Goal: Navigation & Orientation: Find specific page/section

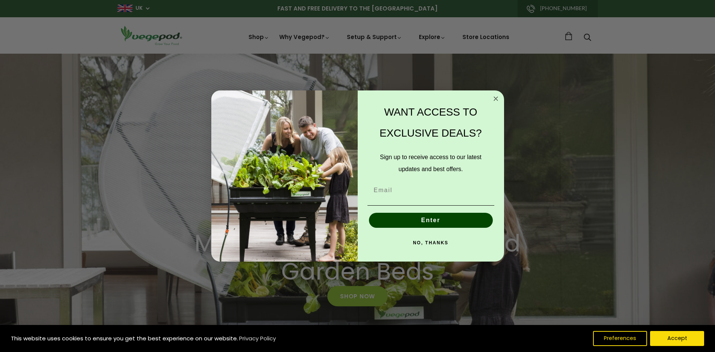
click at [497, 97] on icon "Close dialog" at bounding box center [496, 99] width 4 height 4
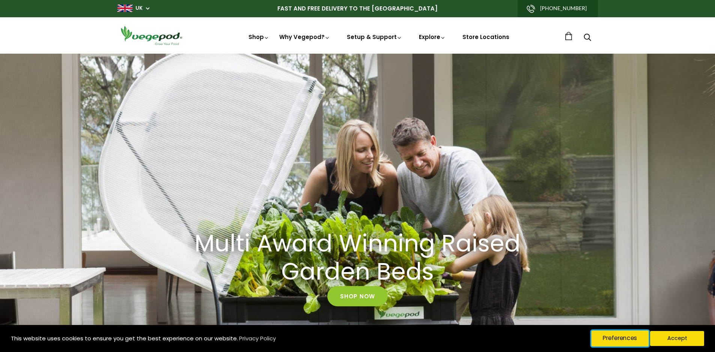
click at [625, 338] on button "Preferences" at bounding box center [619, 339] width 57 height 16
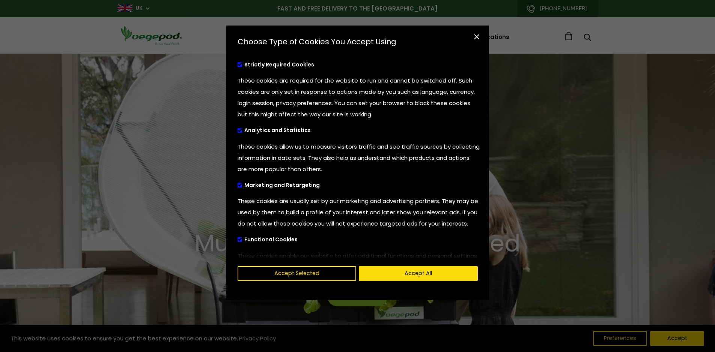
scroll to position [38, 0]
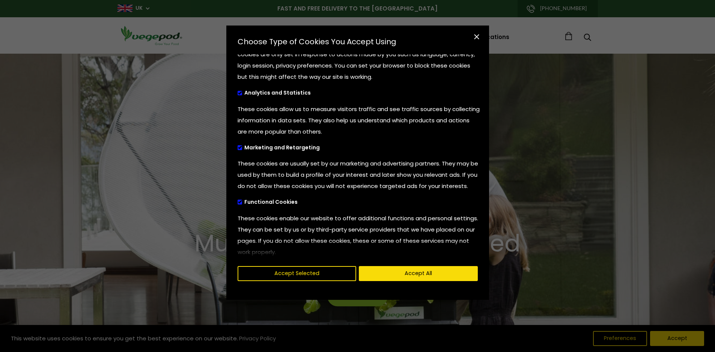
click at [238, 92] on span "cookies preferences popup" at bounding box center [240, 93] width 5 height 5
click at [238, 92] on input "Analytics and Statistics" at bounding box center [238, 92] width 0 height 5
click at [241, 149] on span "cookies preferences popup" at bounding box center [240, 147] width 5 height 5
click at [238, 149] on input "Marketing and Retargeting" at bounding box center [238, 146] width 0 height 5
click at [239, 205] on span "cookies preferences popup" at bounding box center [240, 202] width 5 height 5
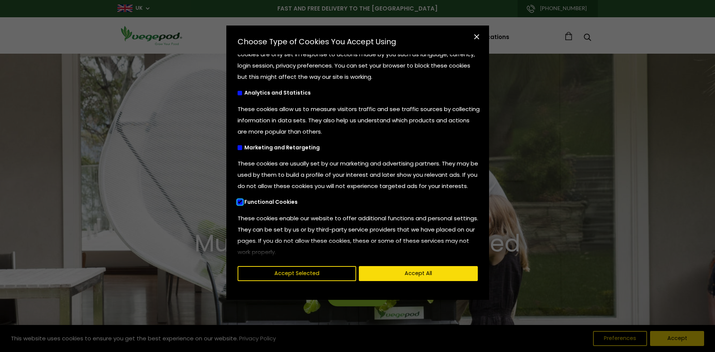
click at [238, 204] on input "Functional Cookies" at bounding box center [238, 201] width 0 height 5
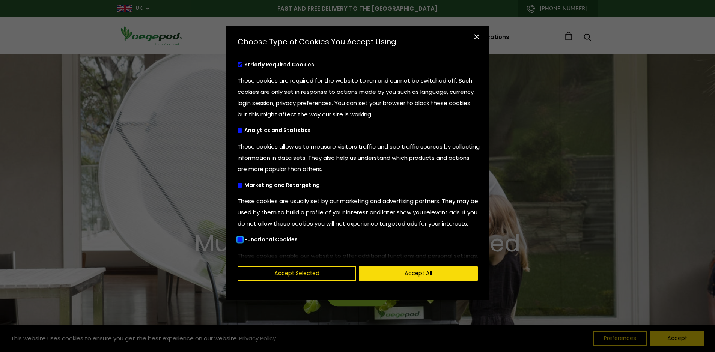
scroll to position [0, 345]
click at [292, 277] on button "Accept Selected" at bounding box center [297, 274] width 126 height 16
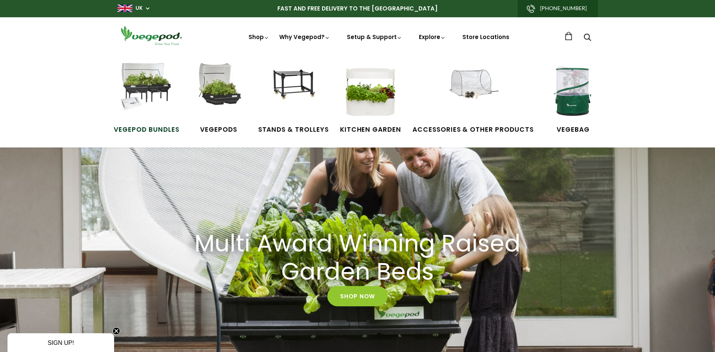
scroll to position [0, 1036]
click at [145, 90] on img at bounding box center [146, 91] width 56 height 56
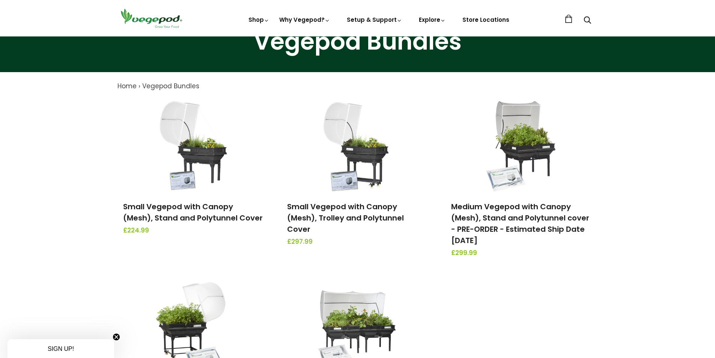
scroll to position [150, 0]
